Goal: Task Accomplishment & Management: Manage account settings

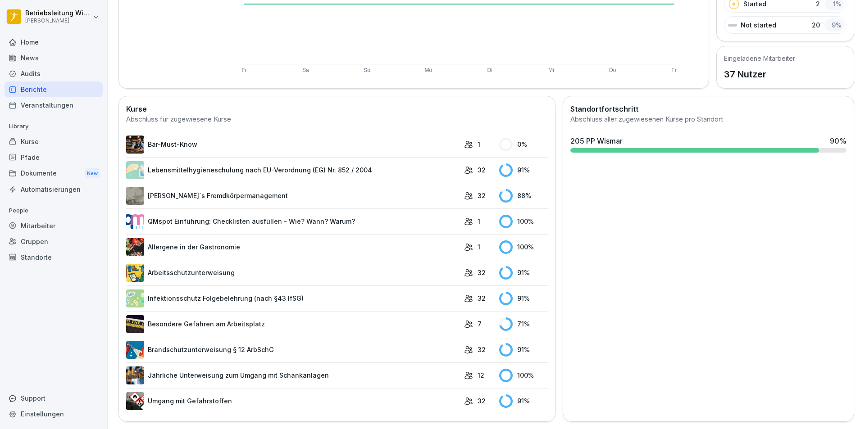
scroll to position [172, 0]
click at [219, 162] on link "Lebensmittelhygieneschulung nach EU-Verordnung (EG) Nr. 852 / 2004" at bounding box center [292, 170] width 333 height 18
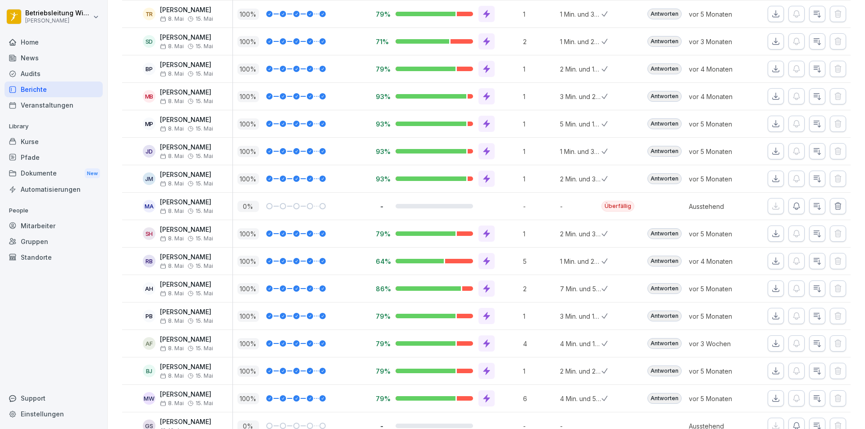
scroll to position [645, 0]
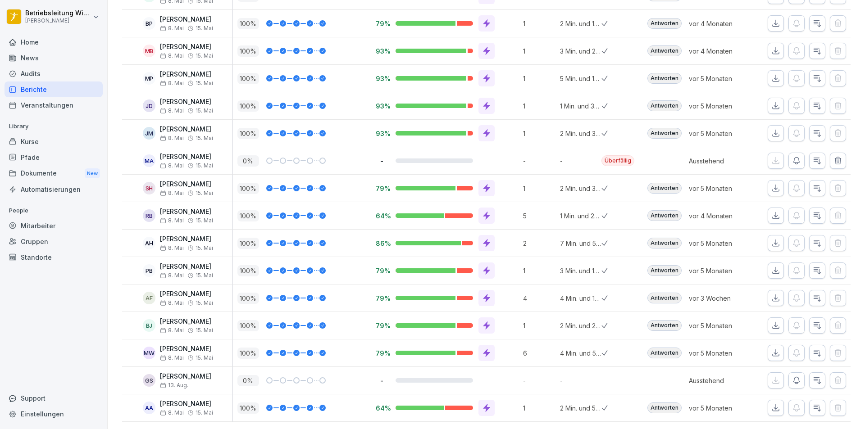
click at [794, 378] on icon "button" at bounding box center [797, 381] width 6 height 7
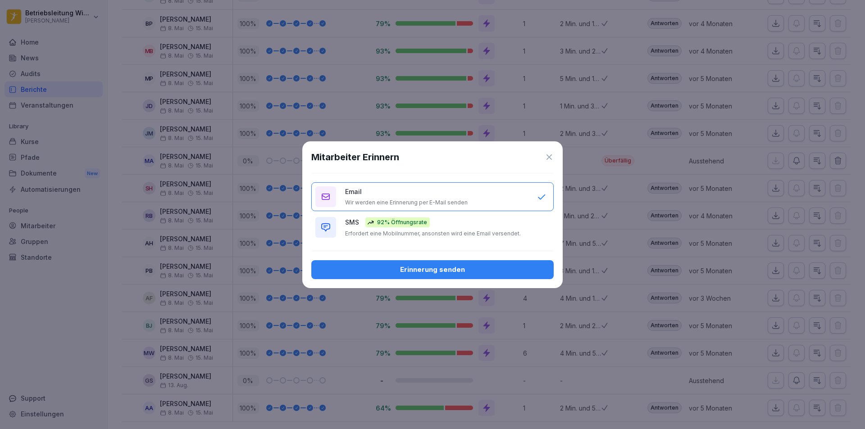
click at [436, 234] on p "Erfordert eine Mobilnummer, ansonsten wird eine Email versendet." at bounding box center [433, 233] width 176 height 7
click at [439, 203] on p "Wir werden eine Erinnerung per E-Mail senden" at bounding box center [406, 202] width 123 height 7
click at [436, 270] on div "Erinnerung senden" at bounding box center [433, 270] width 228 height 10
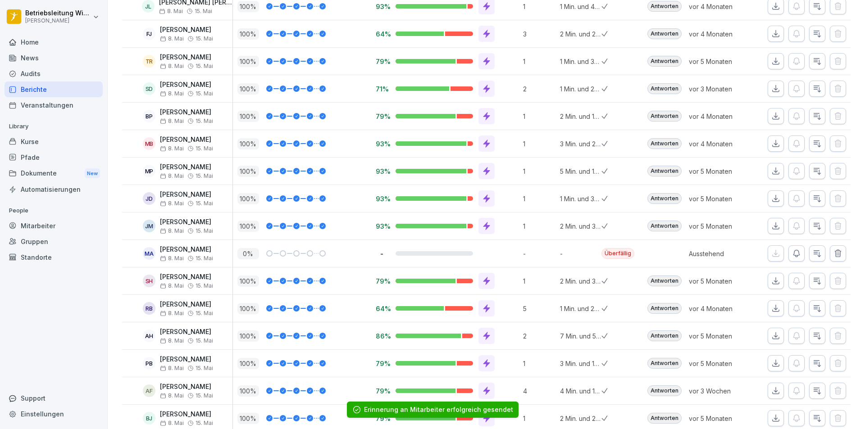
scroll to position [510, 0]
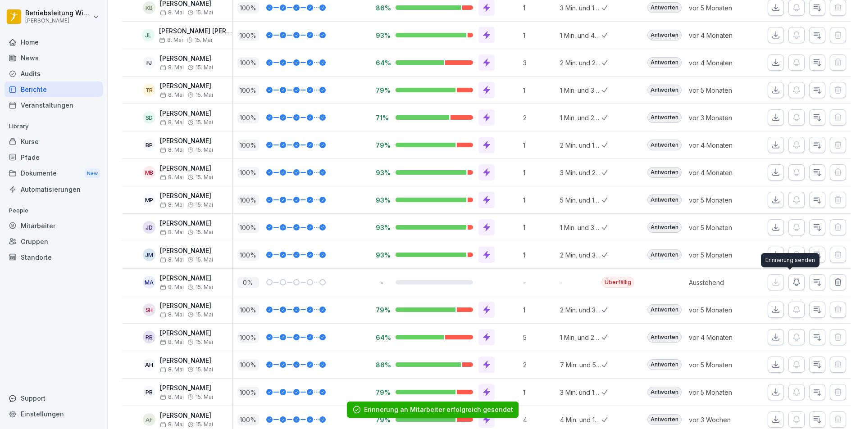
click at [794, 285] on icon "button" at bounding box center [797, 282] width 6 height 7
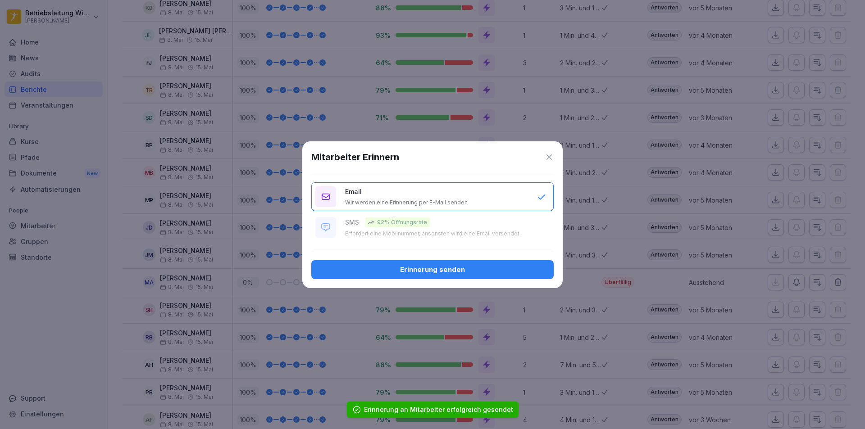
click at [470, 271] on div "Erinnerung senden" at bounding box center [433, 270] width 228 height 10
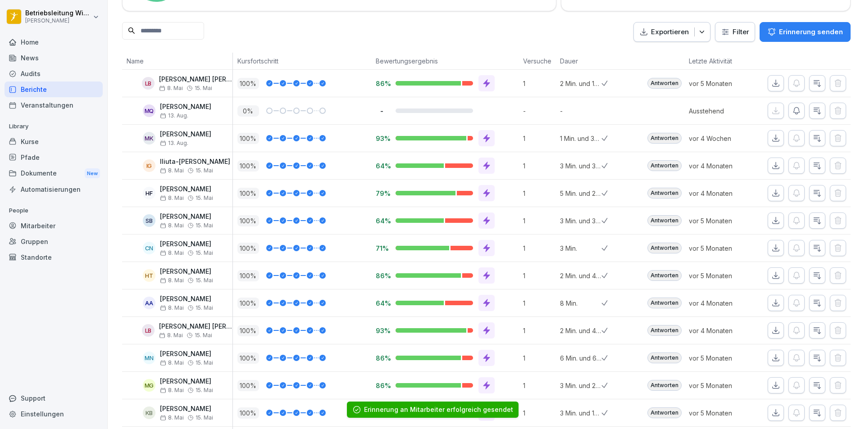
scroll to position [59, 0]
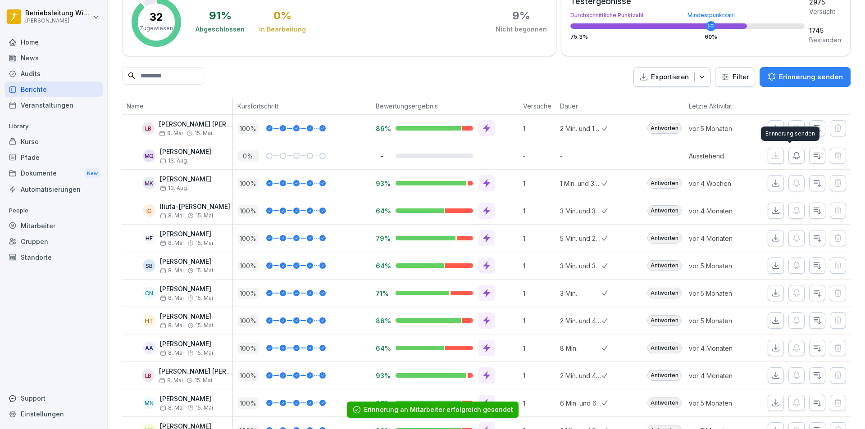
click at [792, 153] on icon "button" at bounding box center [796, 155] width 9 height 9
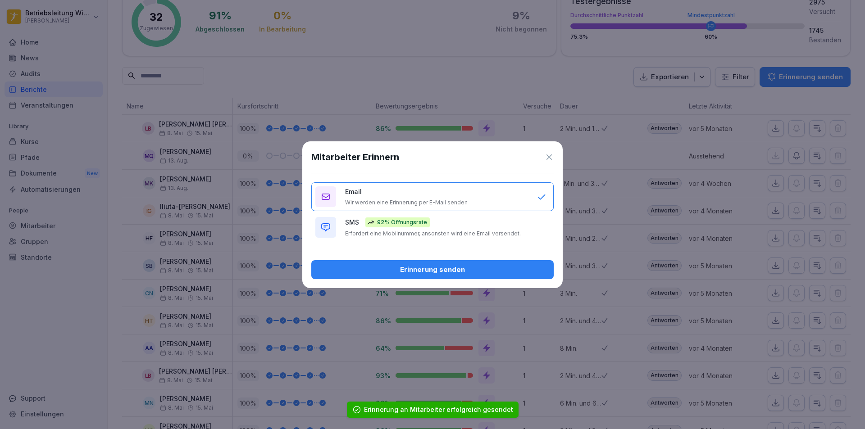
click at [443, 268] on div "Erinnerung senden" at bounding box center [433, 270] width 228 height 10
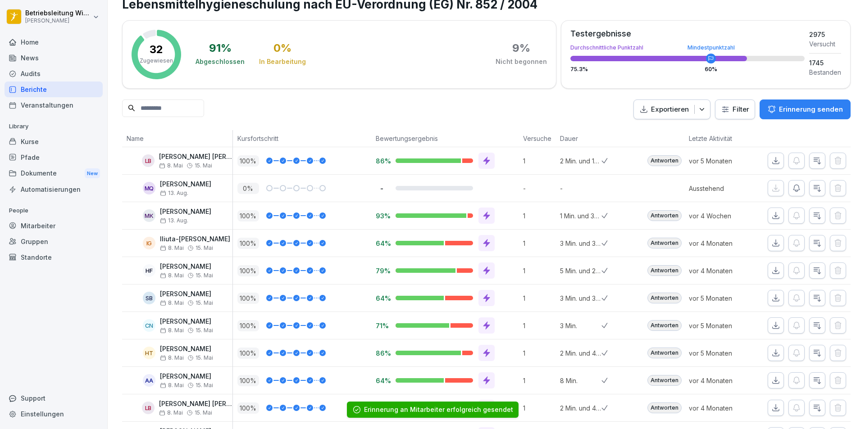
scroll to position [0, 0]
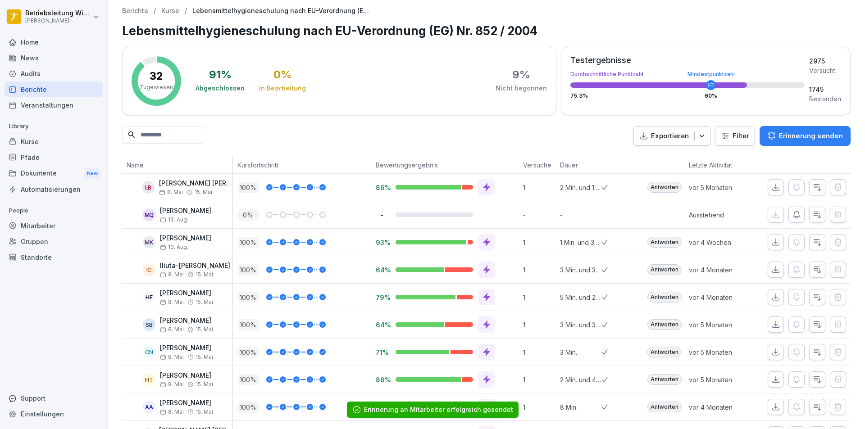
click at [42, 38] on div "Home" at bounding box center [54, 42] width 98 height 16
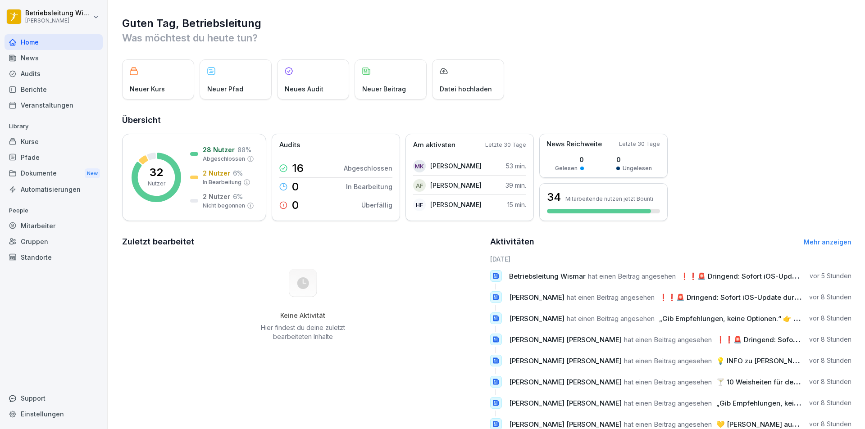
click at [45, 85] on div "Berichte" at bounding box center [54, 90] width 98 height 16
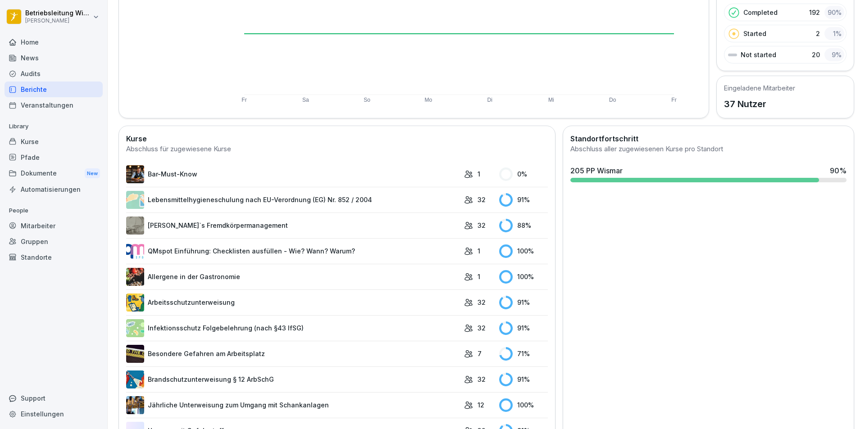
scroll to position [172, 0]
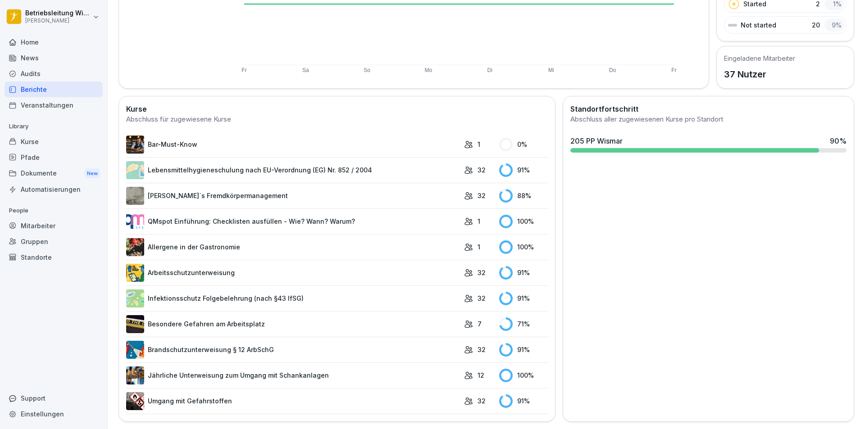
click at [231, 189] on link "[PERSON_NAME]`s Fremdkörpermanagement" at bounding box center [292, 196] width 333 height 18
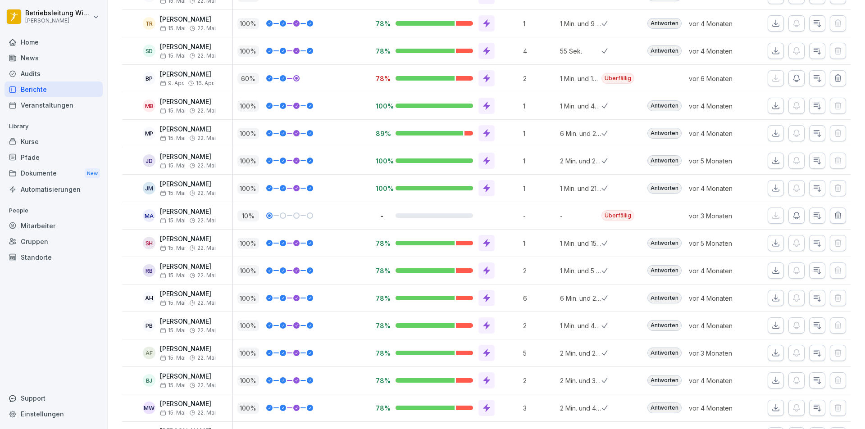
scroll to position [555, 0]
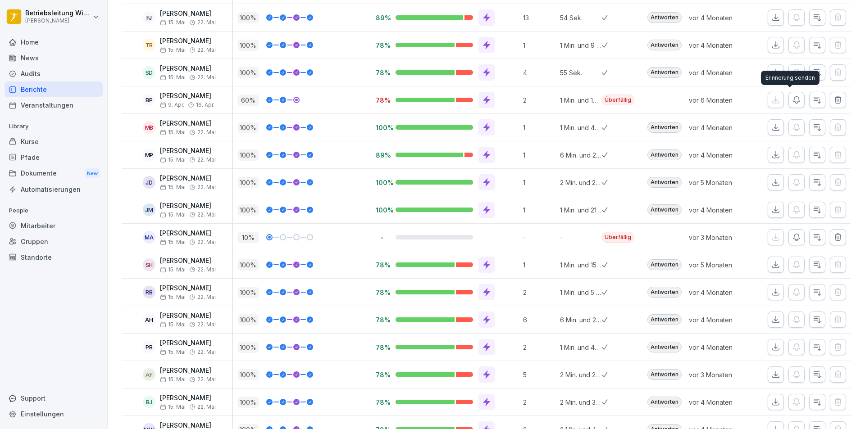
click at [792, 100] on icon "button" at bounding box center [796, 100] width 9 height 9
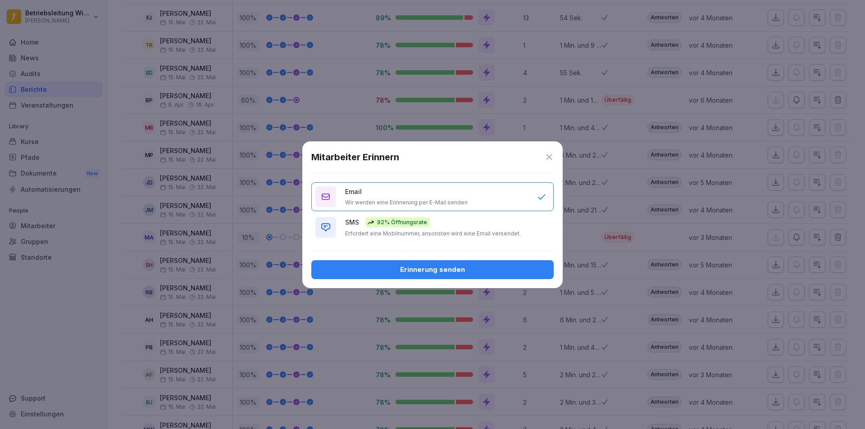
click at [446, 270] on div "Erinnerung senden" at bounding box center [433, 270] width 228 height 10
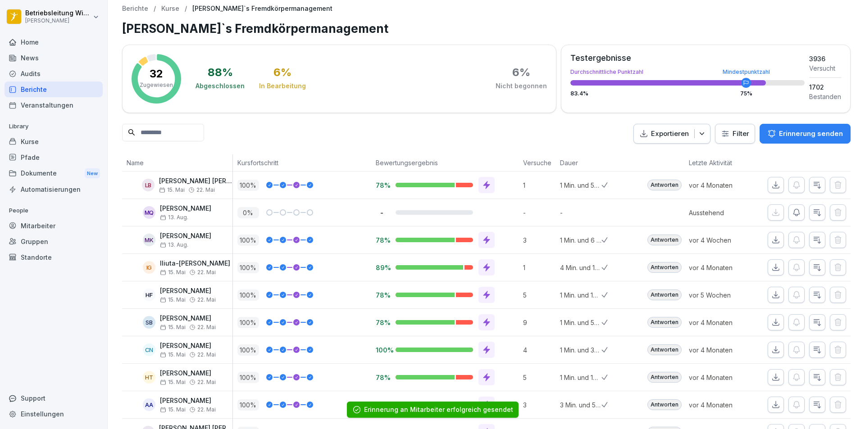
scroll to position [0, 0]
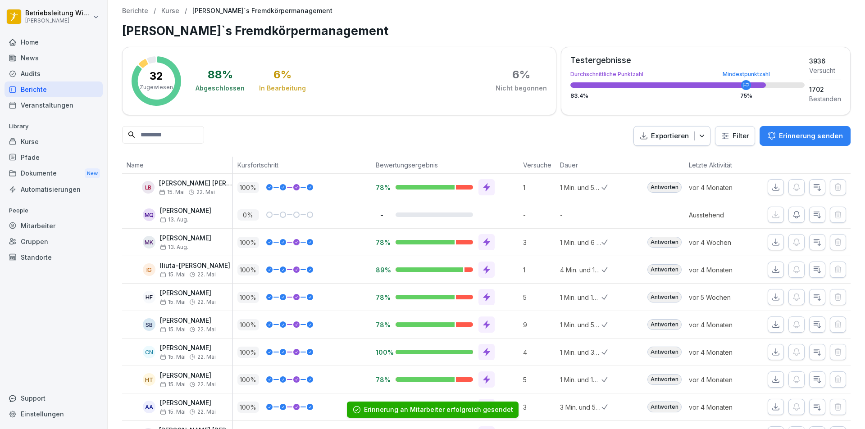
click at [49, 87] on div "Berichte" at bounding box center [54, 90] width 98 height 16
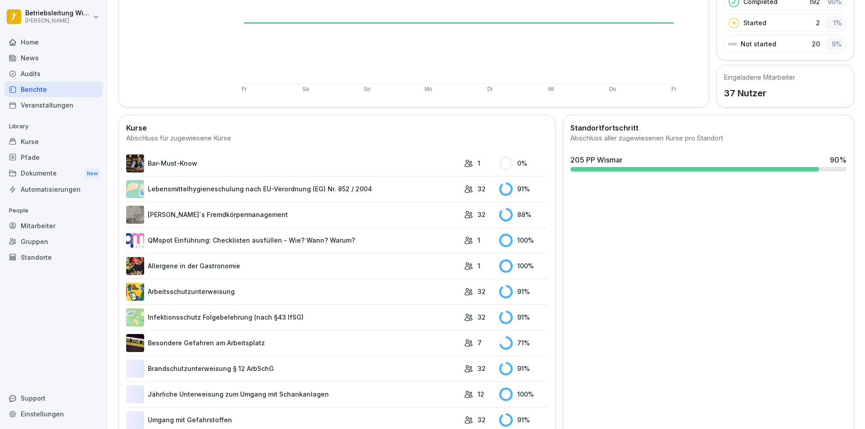
scroll to position [172, 0]
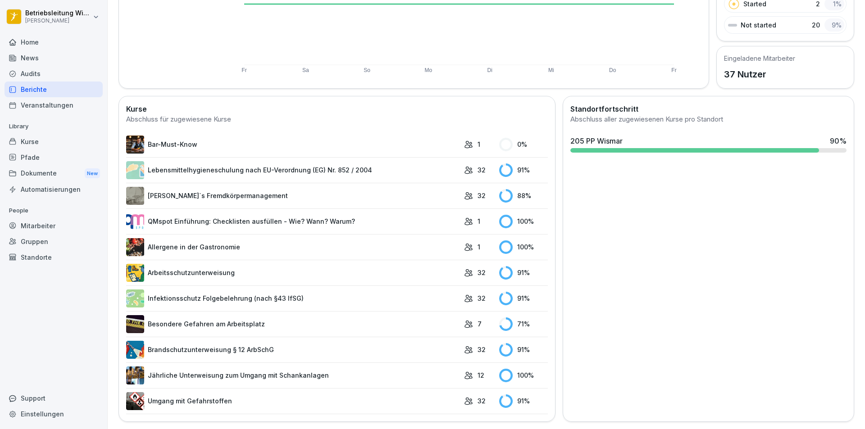
click at [214, 315] on link "Besondere Gefahren am Arbeitsplatz" at bounding box center [292, 324] width 333 height 18
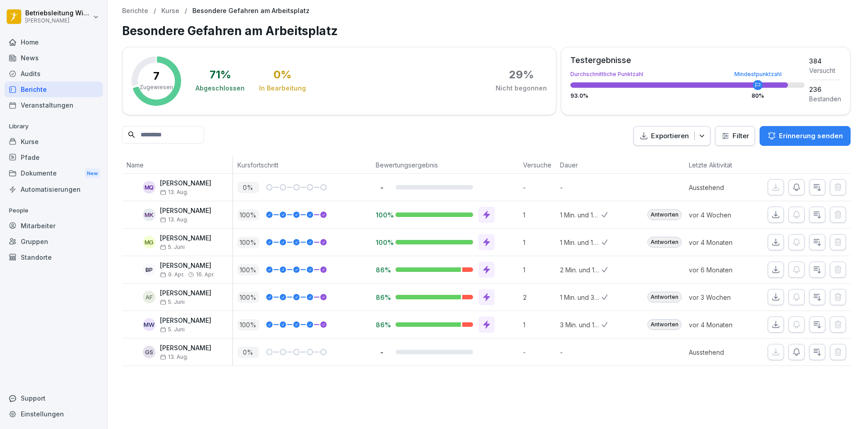
click at [32, 44] on div "Home" at bounding box center [54, 42] width 98 height 16
